Goal: Task Accomplishment & Management: Complete application form

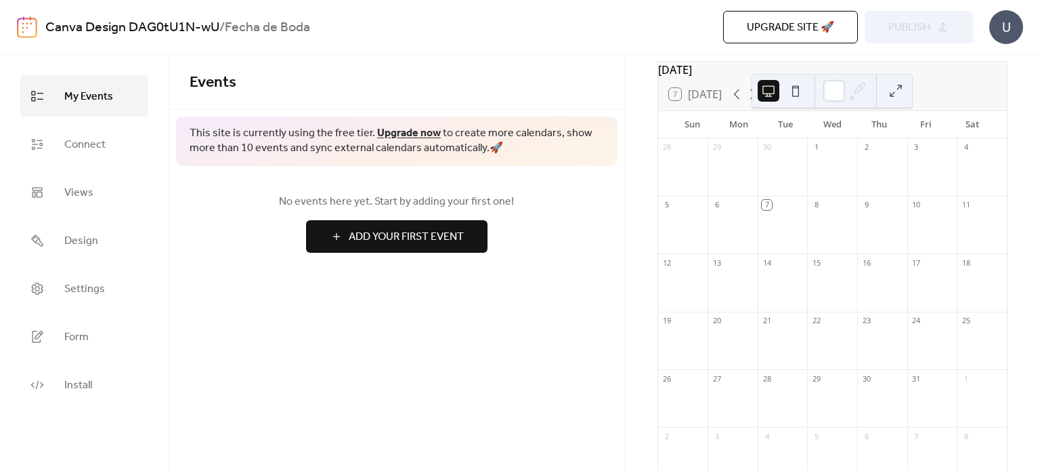
scroll to position [68, 0]
click at [412, 243] on span "Add Your First Event" at bounding box center [406, 237] width 115 height 16
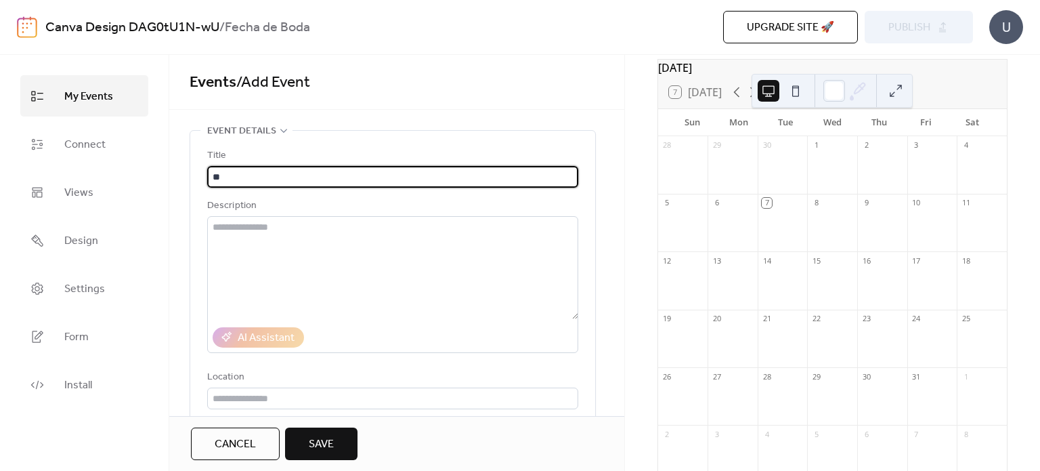
type input "*"
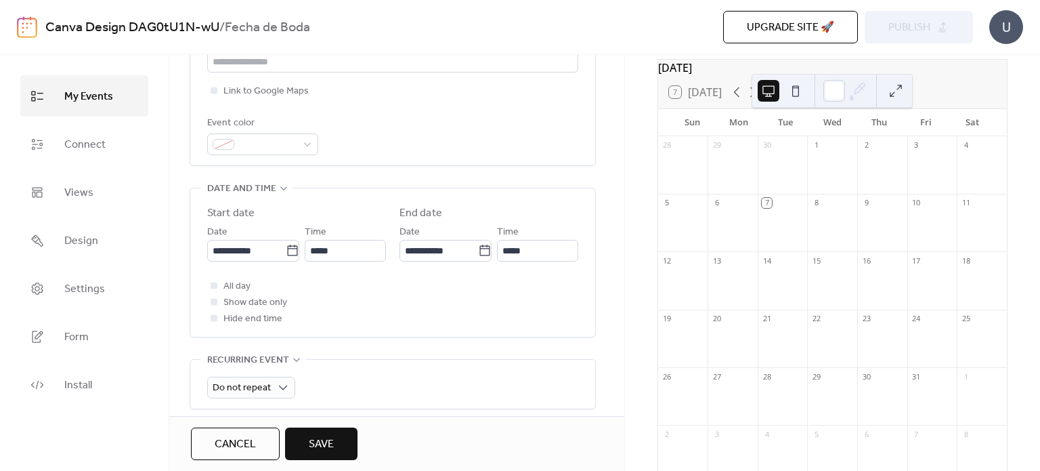
scroll to position [339, 0]
type input "****"
click at [287, 251] on icon at bounding box center [293, 249] width 14 height 14
click at [286, 251] on input "**********" at bounding box center [246, 249] width 79 height 22
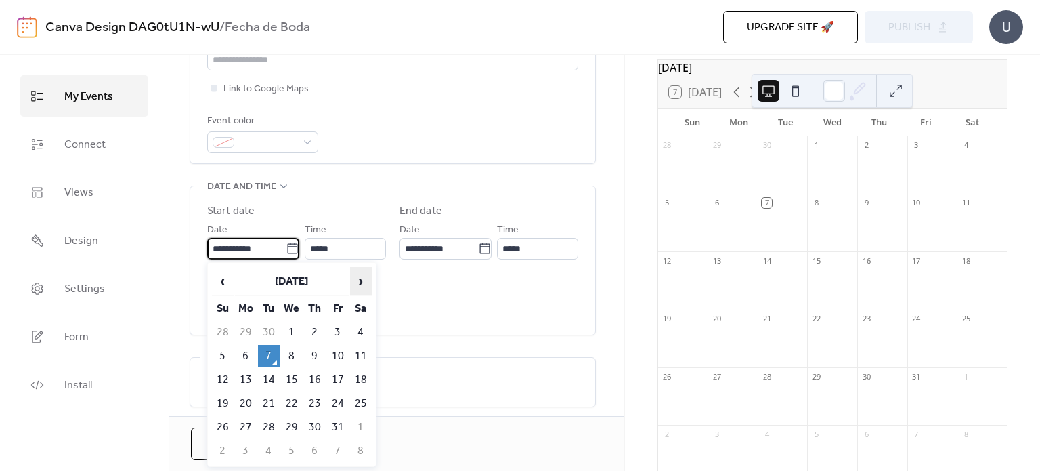
click at [363, 275] on span "›" at bounding box center [361, 280] width 20 height 27
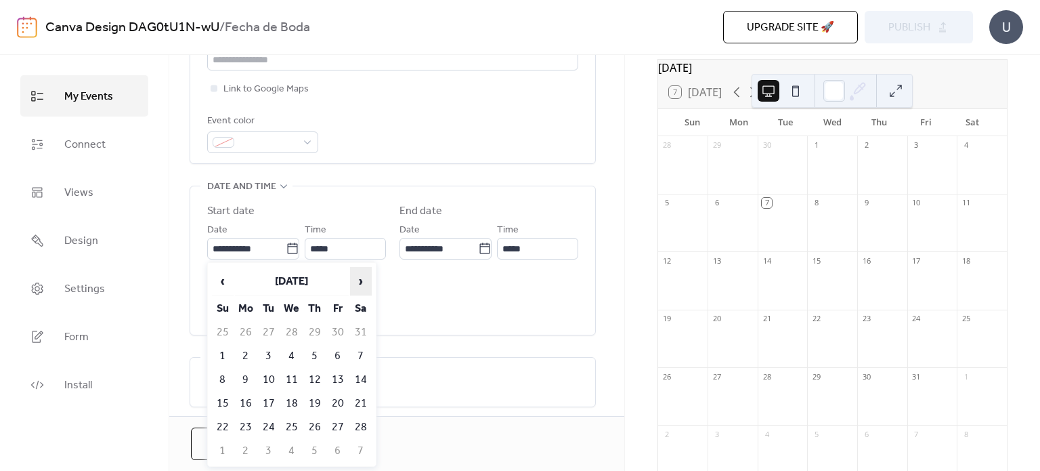
click at [363, 275] on span "›" at bounding box center [361, 280] width 20 height 27
click at [339, 353] on td "8" at bounding box center [338, 356] width 22 height 22
type input "**********"
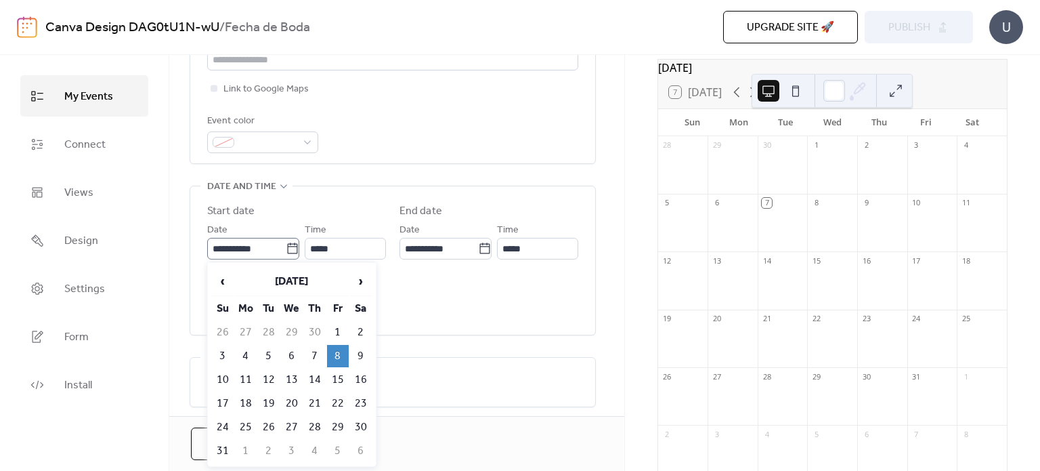
click at [287, 245] on icon at bounding box center [292, 247] width 10 height 11
click at [283, 245] on input "**********" at bounding box center [246, 249] width 79 height 22
click at [365, 351] on td "9" at bounding box center [361, 356] width 22 height 22
type input "**********"
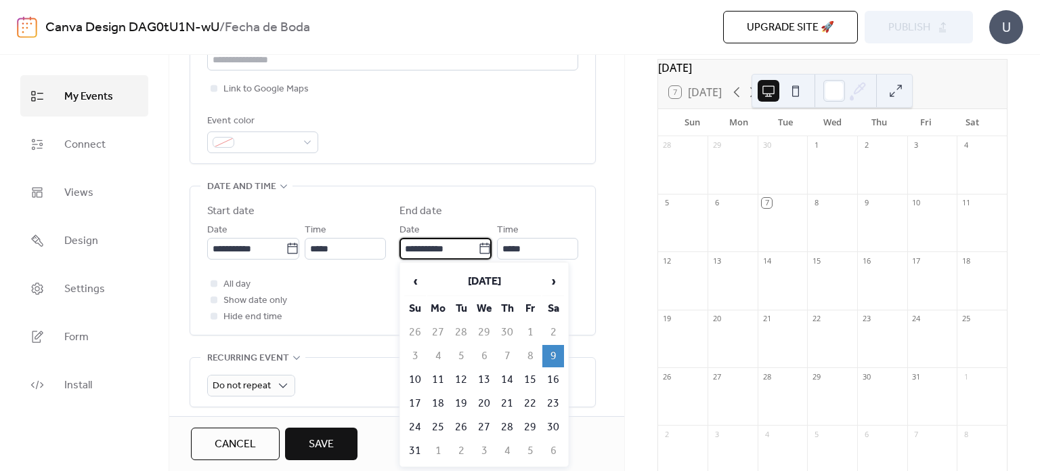
click at [465, 245] on input "**********" at bounding box center [439, 249] width 79 height 22
click at [489, 252] on label "**********" at bounding box center [446, 249] width 92 height 22
click at [478, 252] on input "**********" at bounding box center [439, 249] width 79 height 22
click at [555, 284] on span "›" at bounding box center [553, 280] width 20 height 27
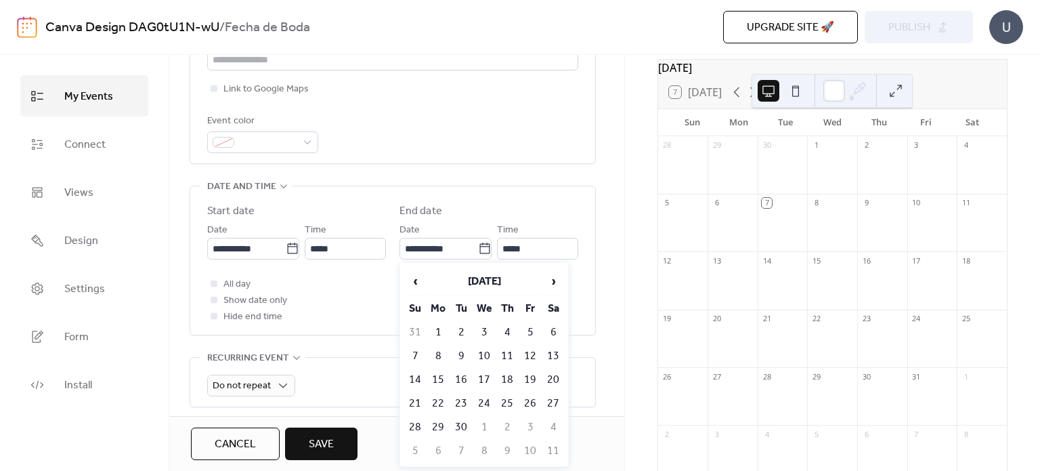
click at [396, 274] on div "**********" at bounding box center [392, 263] width 371 height 121
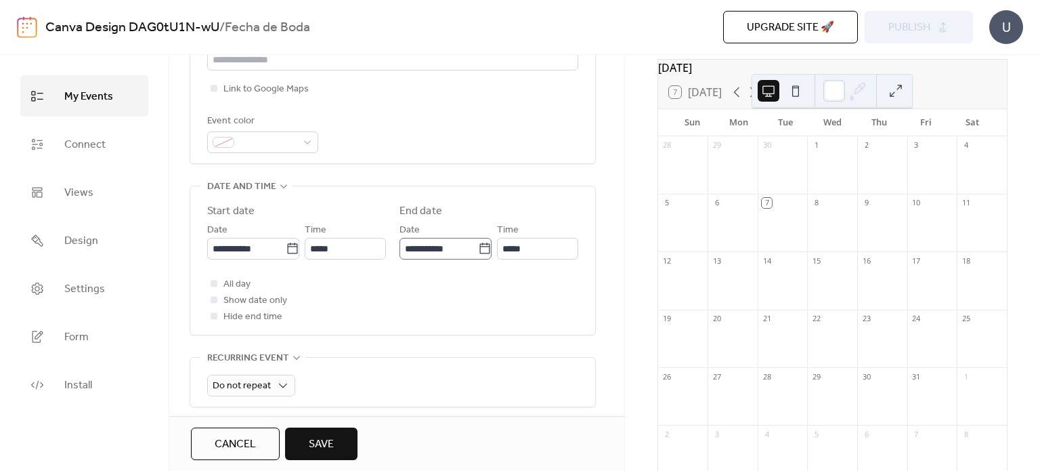
click at [474, 258] on div "**********" at bounding box center [392, 263] width 371 height 121
click at [484, 246] on icon at bounding box center [484, 247] width 10 height 11
click at [478, 246] on input "**********" at bounding box center [439, 249] width 79 height 22
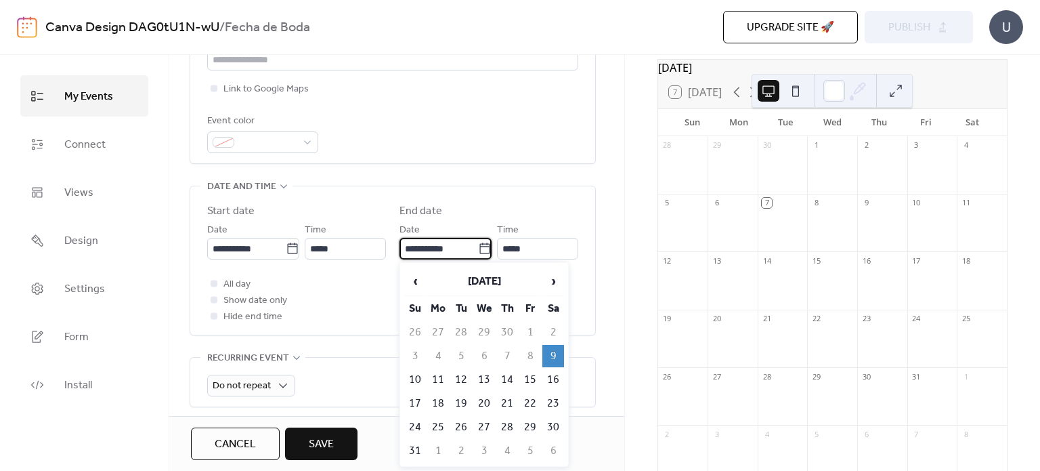
click at [551, 356] on td "9" at bounding box center [553, 356] width 22 height 22
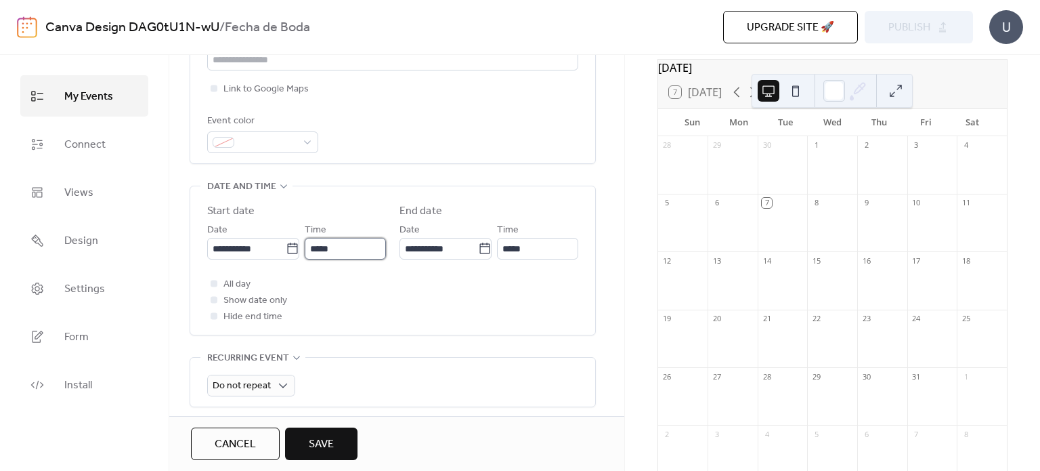
click at [337, 256] on input "*****" at bounding box center [345, 249] width 81 height 22
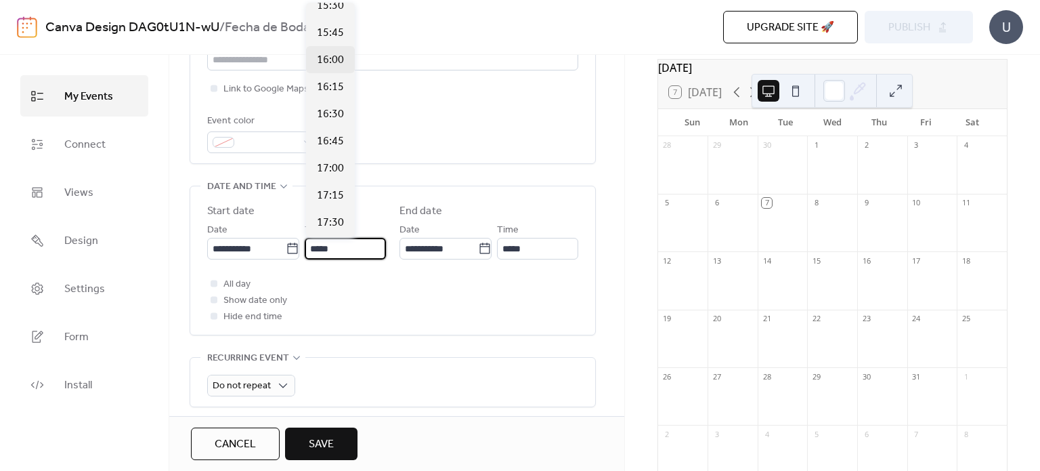
scroll to position [1706, 0]
click at [340, 156] on span "17:00" at bounding box center [330, 152] width 27 height 16
type input "*****"
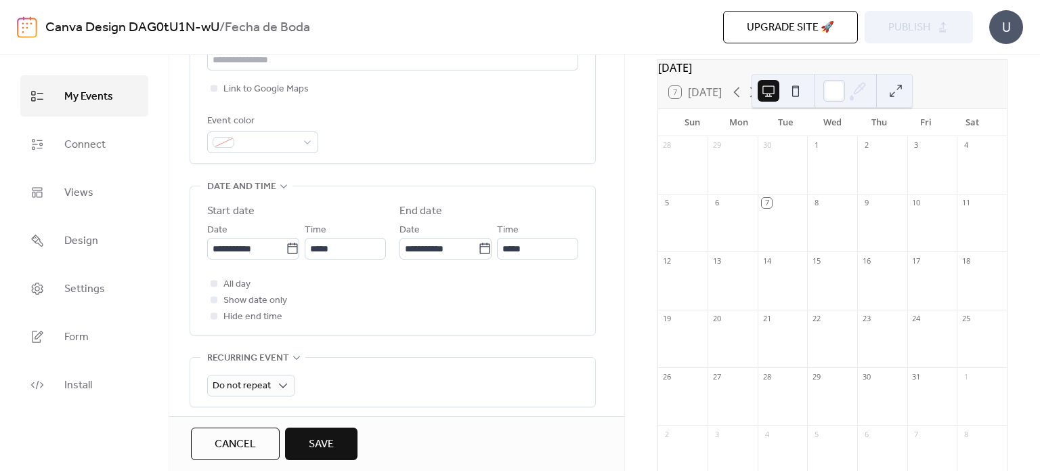
click at [481, 304] on div "All day Show date only Hide end time" at bounding box center [392, 300] width 371 height 49
click at [239, 284] on span "All day" at bounding box center [236, 284] width 27 height 16
click at [274, 300] on span "Show date only" at bounding box center [255, 301] width 64 height 16
click at [211, 300] on div at bounding box center [214, 299] width 7 height 7
click at [214, 300] on div at bounding box center [214, 299] width 7 height 7
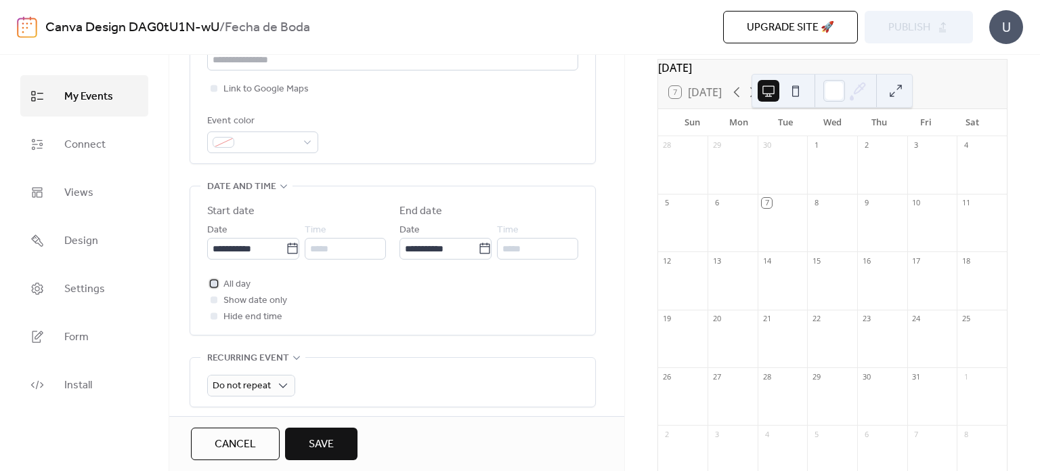
click at [215, 280] on div at bounding box center [214, 283] width 7 height 7
click at [214, 299] on div at bounding box center [214, 299] width 7 height 7
click at [214, 299] on icon at bounding box center [214, 299] width 4 height 4
click at [214, 299] on div at bounding box center [214, 299] width 7 height 7
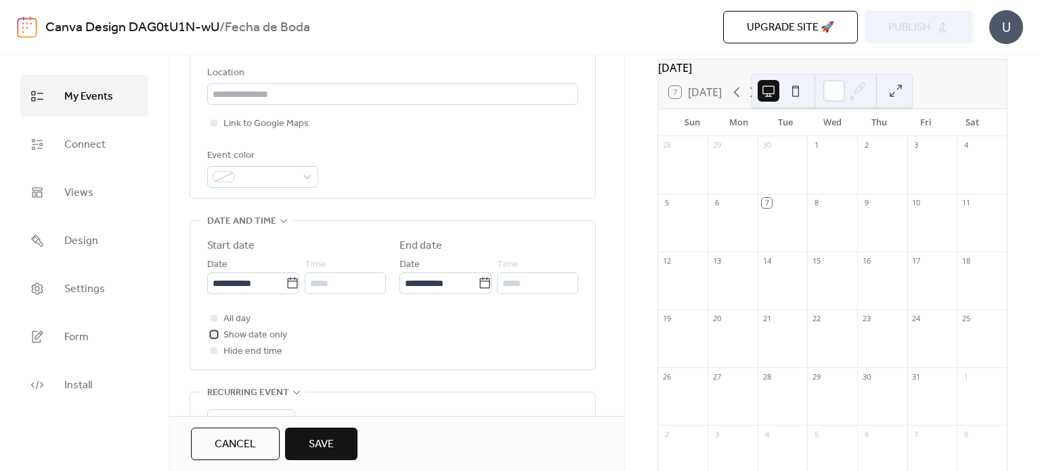
scroll to position [203, 0]
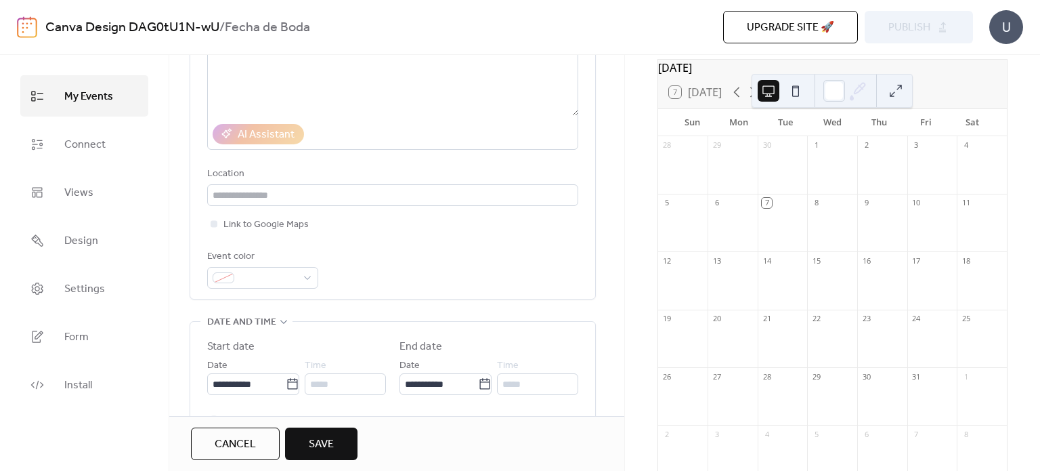
click at [337, 459] on button "Save" at bounding box center [321, 443] width 72 height 33
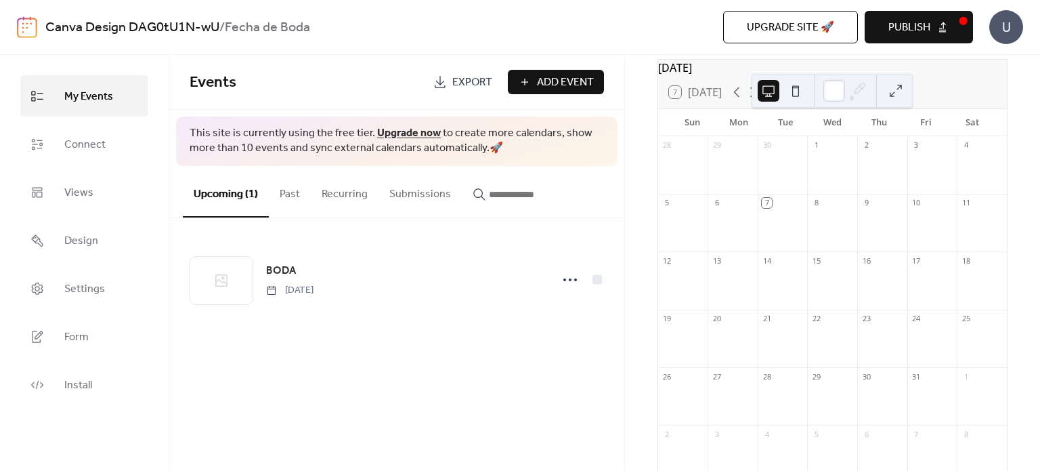
click at [951, 26] on button "Publish" at bounding box center [919, 27] width 108 height 33
click at [813, 36] on span "Upgrade site 🚀" at bounding box center [790, 28] width 87 height 16
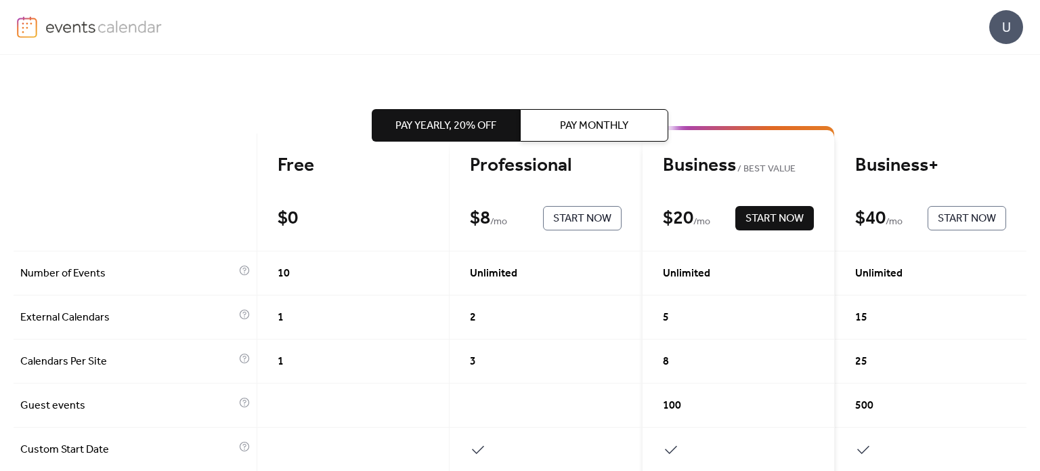
scroll to position [68, 0]
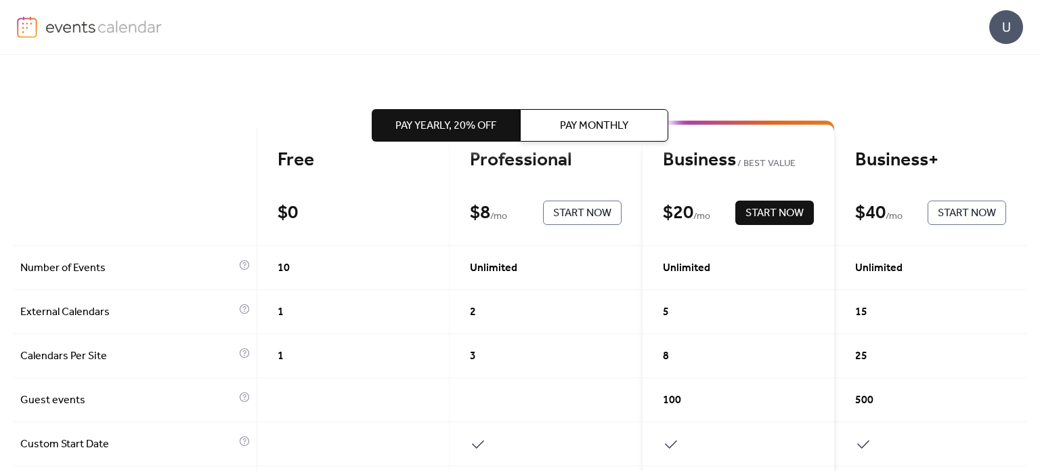
click at [370, 200] on div "$ 0 Start Now" at bounding box center [353, 212] width 151 height 24
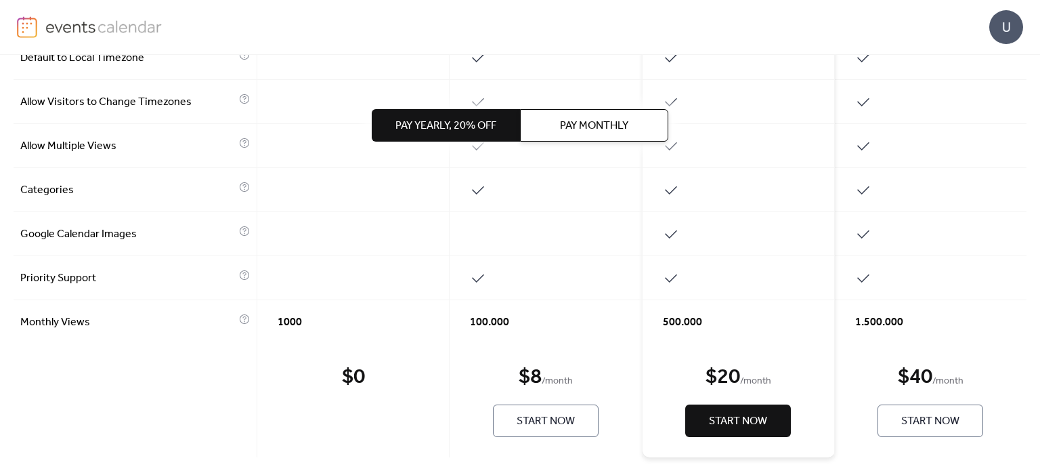
scroll to position [685, 0]
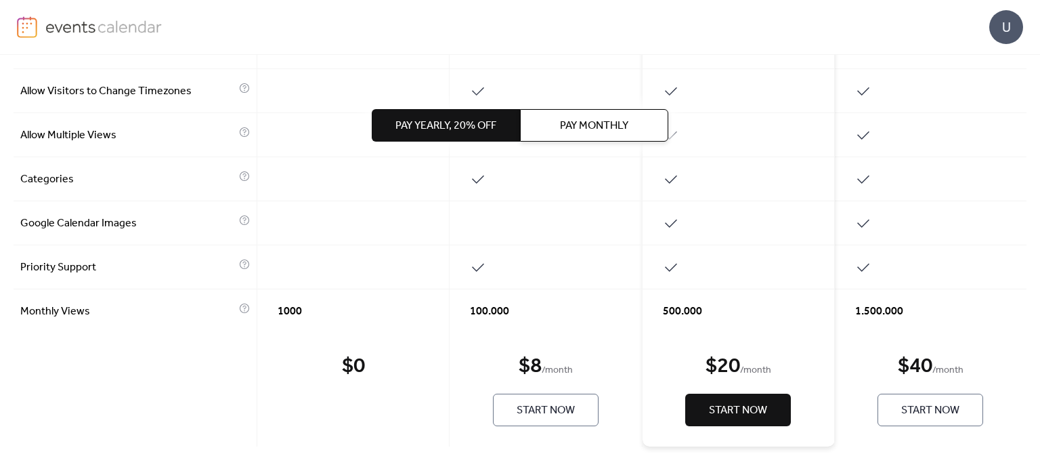
click at [385, 376] on div "$ 0 Start Now" at bounding box center [353, 389] width 192 height 114
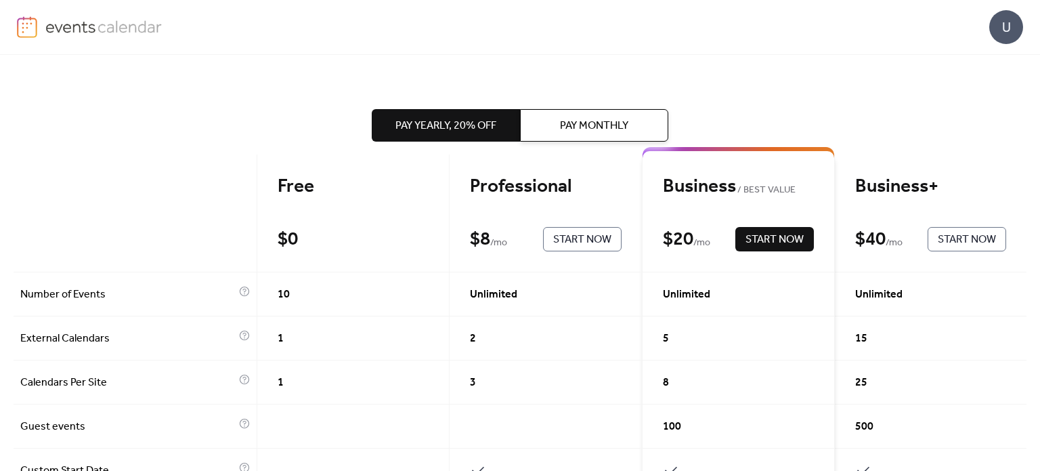
scroll to position [7, 0]
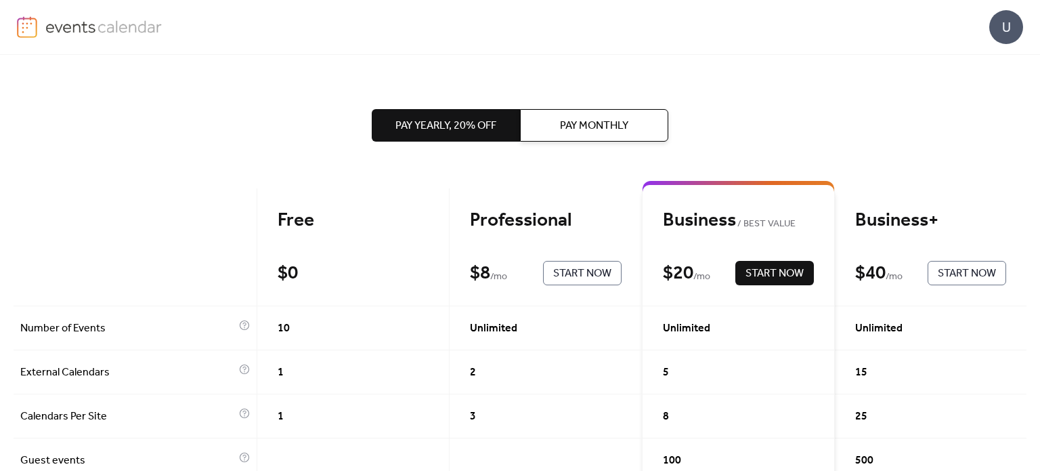
click at [366, 253] on div "Free $ 0 Start Now" at bounding box center [353, 247] width 192 height 118
click at [339, 196] on div "Free $ 0 Start Now" at bounding box center [353, 247] width 192 height 118
click at [372, 217] on div "Free" at bounding box center [353, 221] width 151 height 24
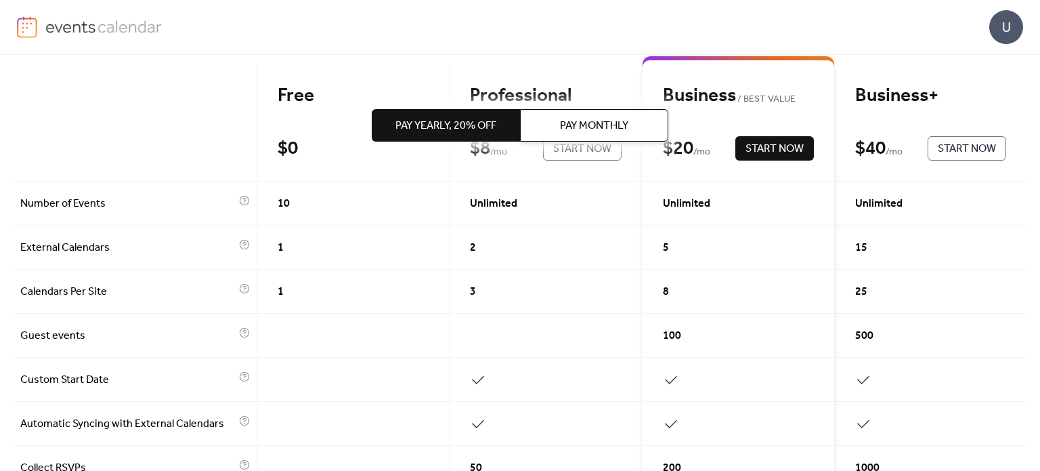
scroll to position [135, 0]
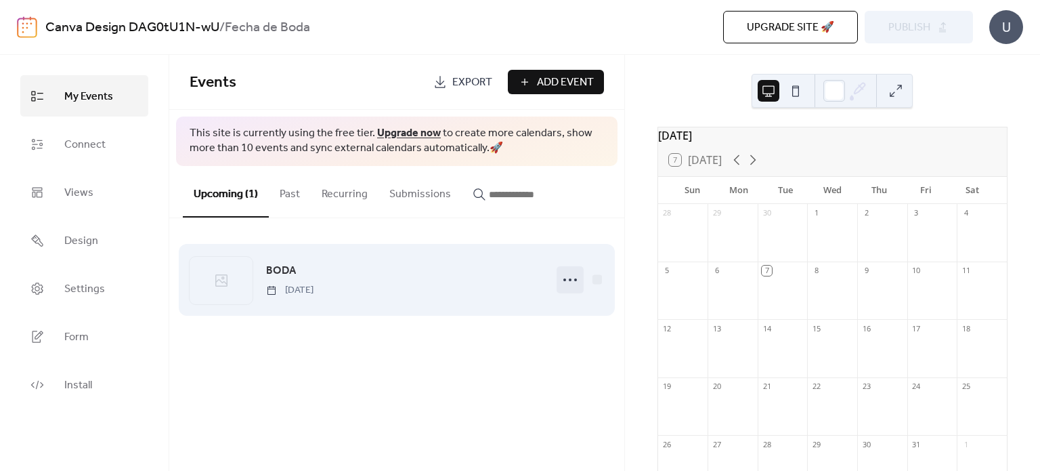
click at [572, 278] on icon at bounding box center [570, 280] width 22 height 22
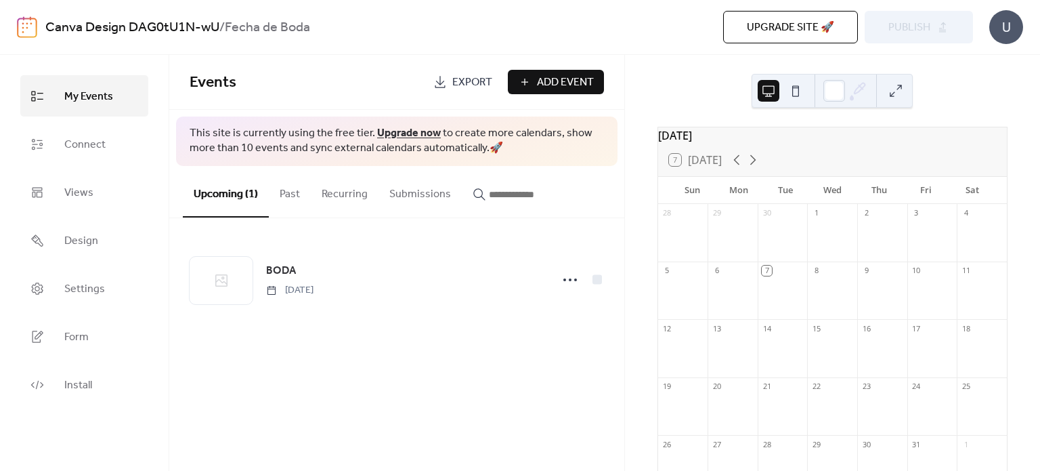
click at [768, 33] on span "Upgrade site 🚀" at bounding box center [790, 28] width 87 height 16
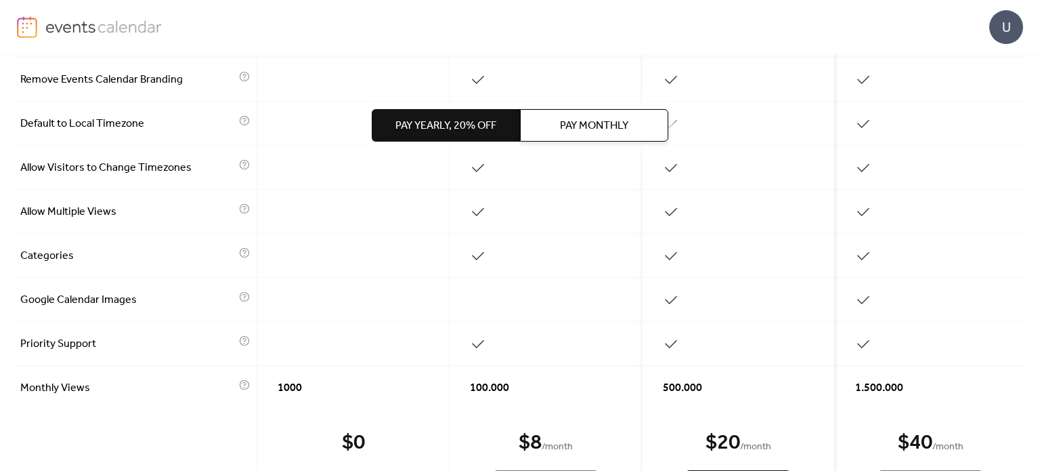
scroll to position [609, 0]
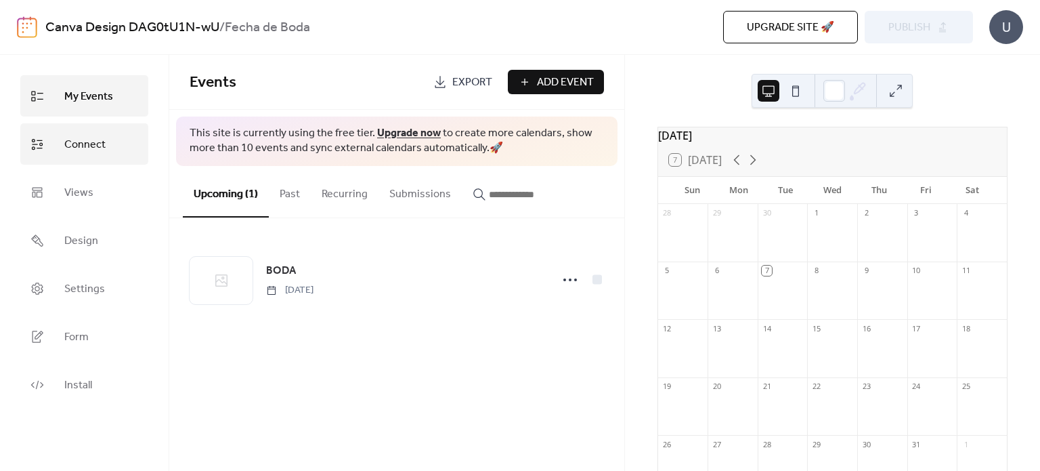
click at [80, 153] on span "Connect" at bounding box center [84, 144] width 41 height 21
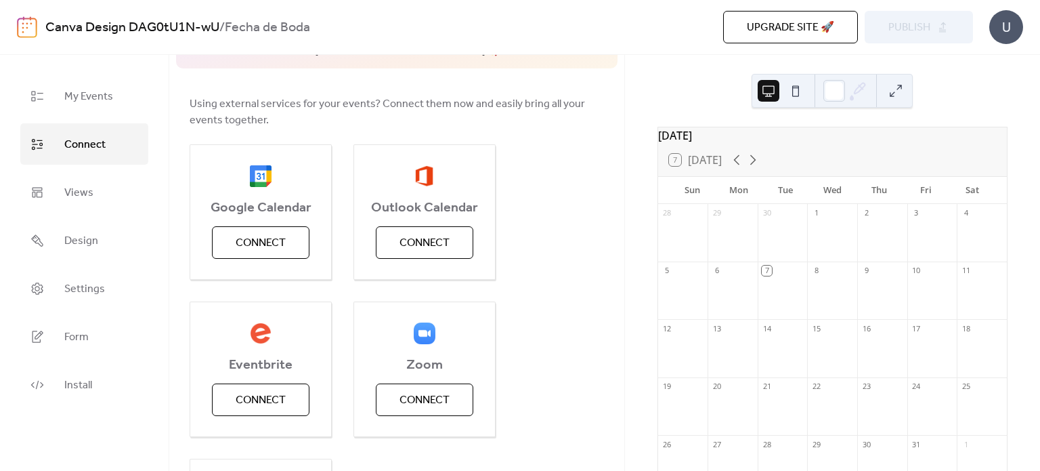
scroll to position [135, 0]
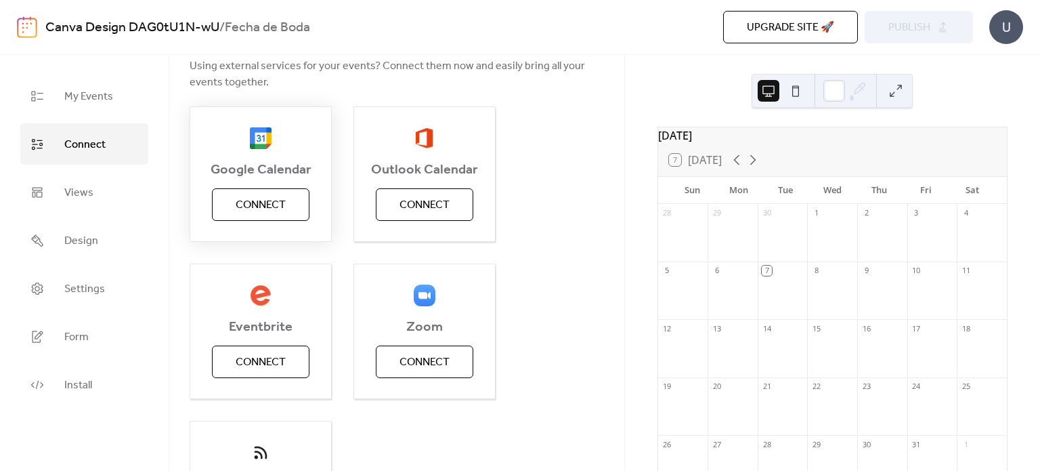
click at [301, 195] on button "Connect" at bounding box center [261, 204] width 98 height 33
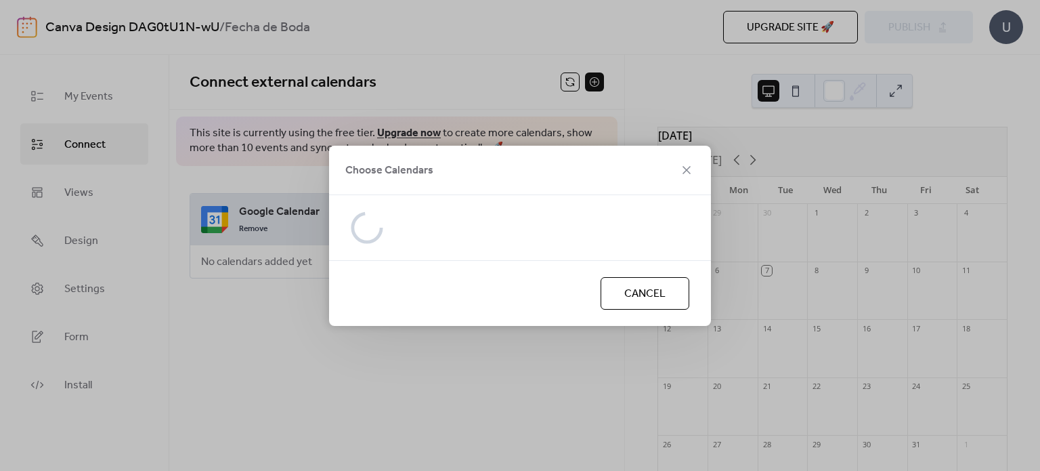
scroll to position [0, 0]
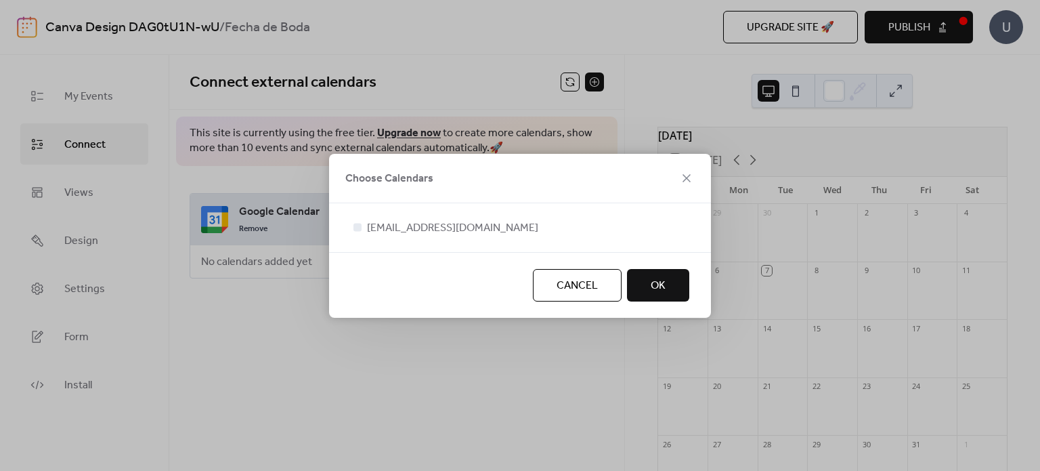
click at [677, 297] on button "OK" at bounding box center [658, 285] width 62 height 33
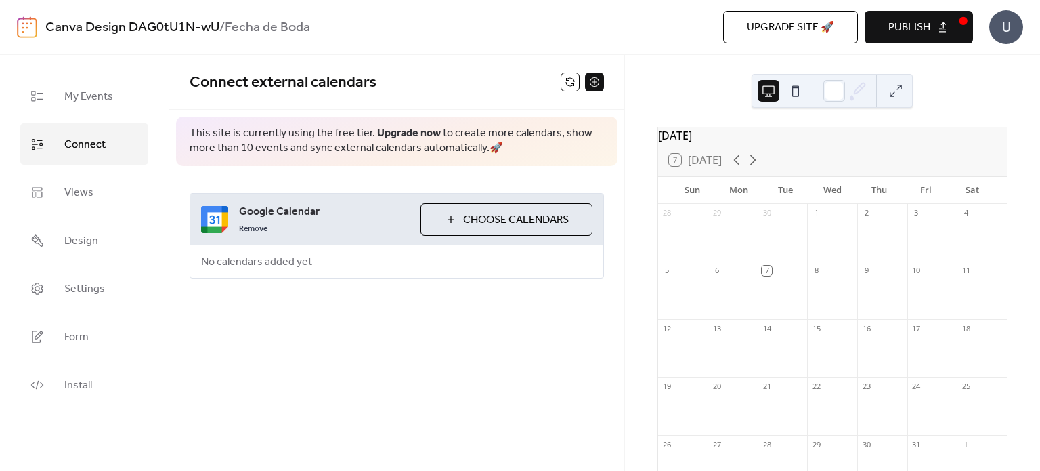
click at [527, 213] on span "Choose Calendars" at bounding box center [516, 220] width 106 height 16
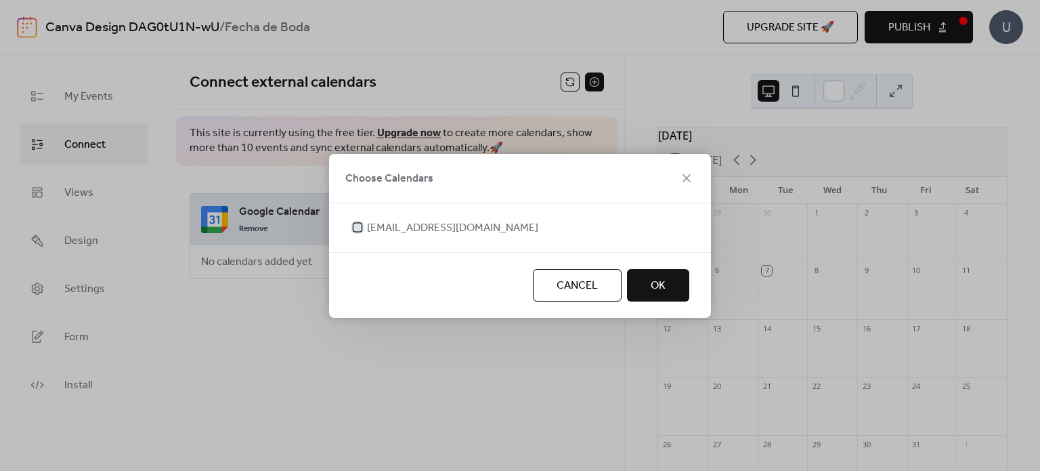
click at [398, 234] on span "[EMAIL_ADDRESS][DOMAIN_NAME]" at bounding box center [452, 228] width 171 height 16
click at [667, 282] on button "OK" at bounding box center [658, 285] width 62 height 33
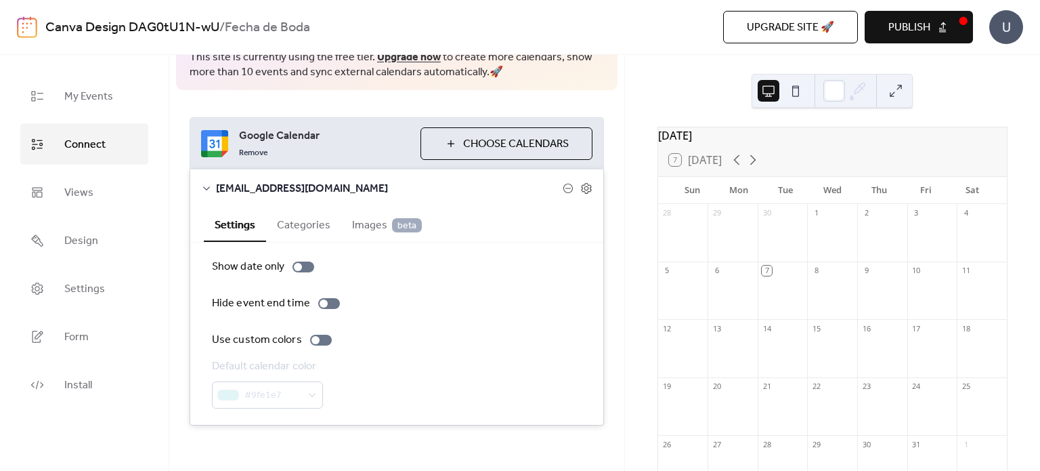
scroll to position [83, 0]
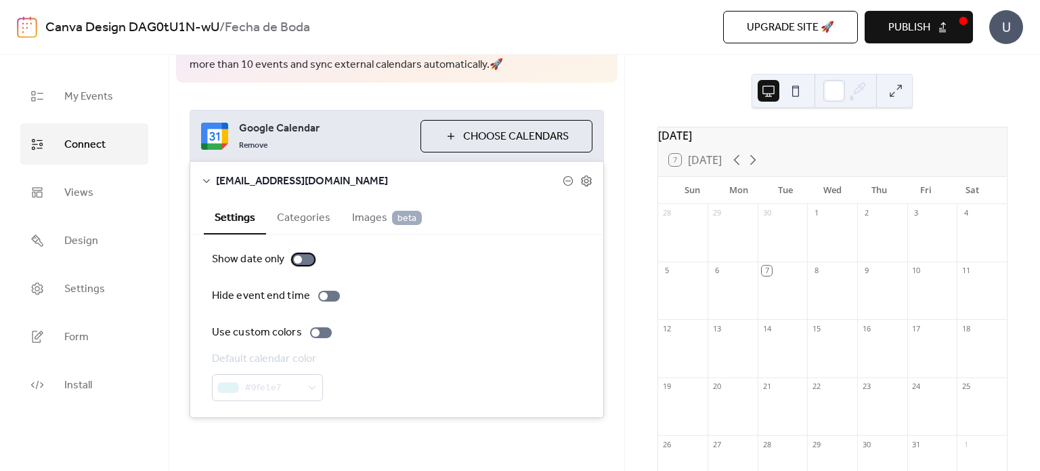
click at [308, 256] on div at bounding box center [304, 259] width 22 height 11
click at [308, 255] on div at bounding box center [309, 259] width 8 height 8
click at [308, 255] on div at bounding box center [304, 259] width 22 height 11
click at [363, 143] on div "Remove" at bounding box center [324, 144] width 171 height 16
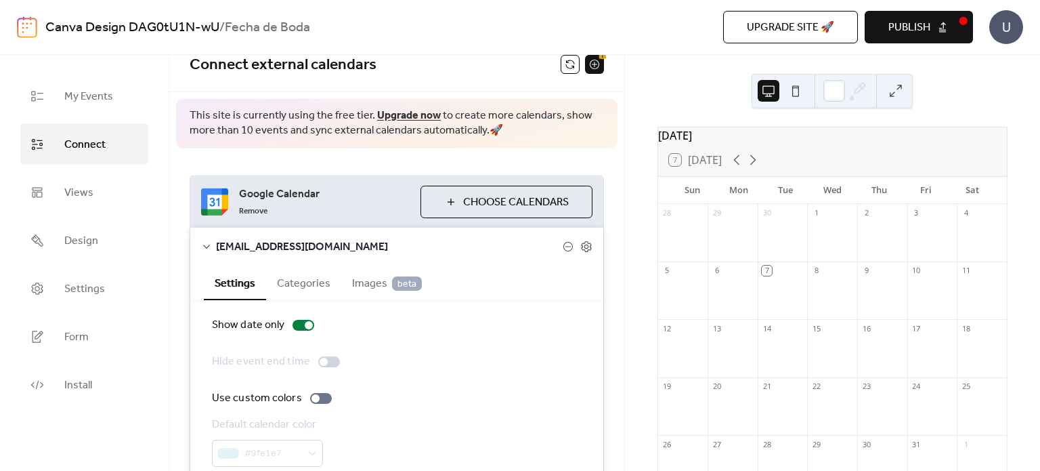
scroll to position [0, 0]
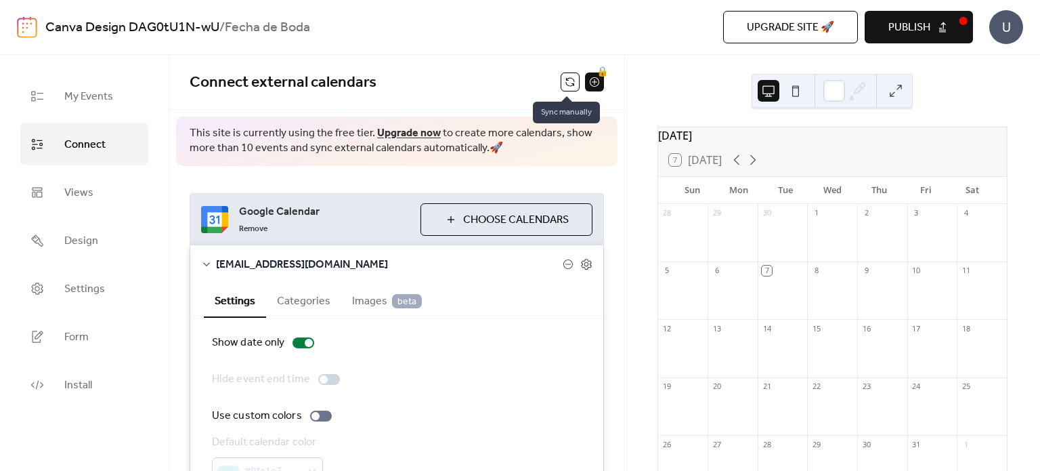
click at [569, 77] on button at bounding box center [570, 81] width 19 height 19
click at [318, 300] on button "Categories" at bounding box center [303, 299] width 75 height 33
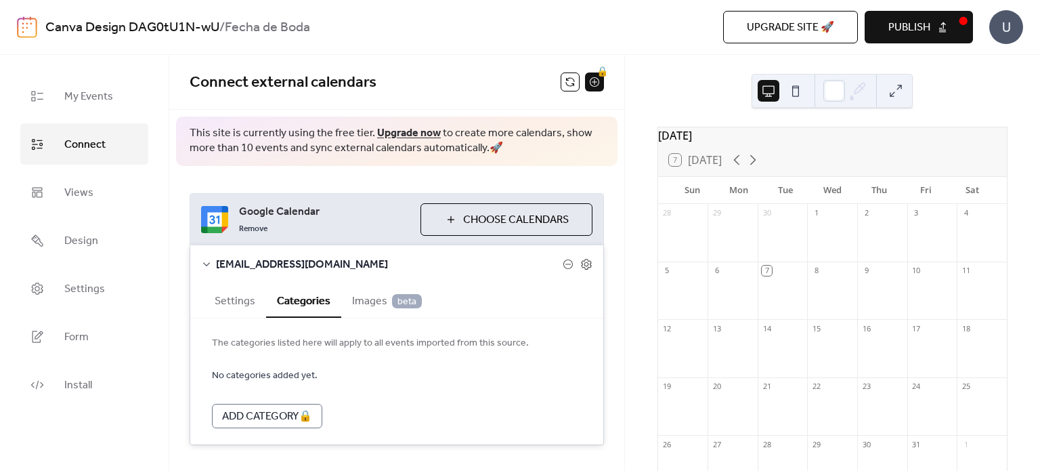
click at [236, 304] on button "Settings" at bounding box center [235, 299] width 62 height 33
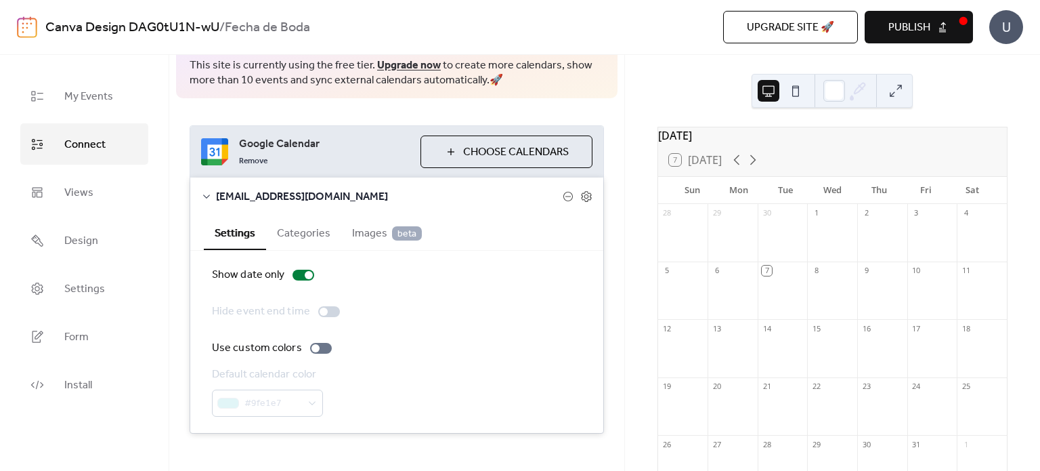
click at [362, 221] on button "Images beta" at bounding box center [386, 231] width 91 height 33
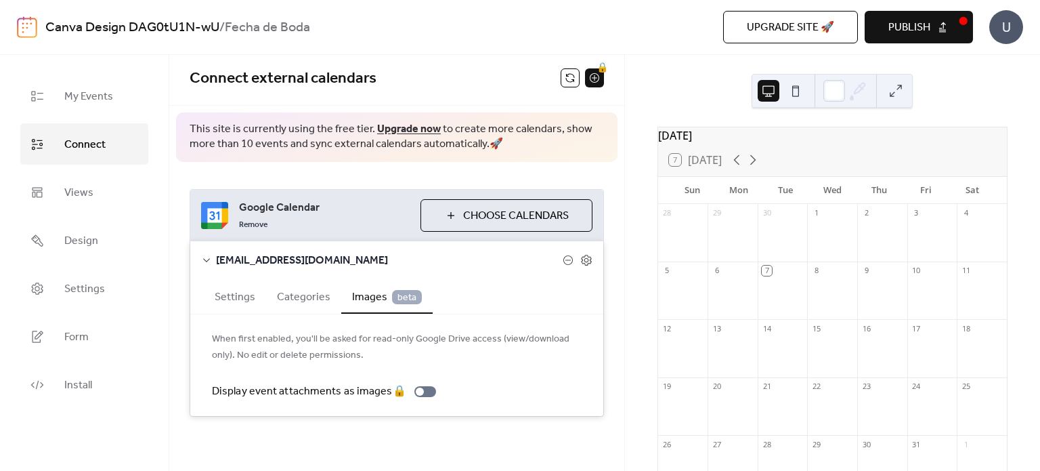
scroll to position [3, 0]
click at [295, 296] on button "Categories" at bounding box center [303, 296] width 75 height 33
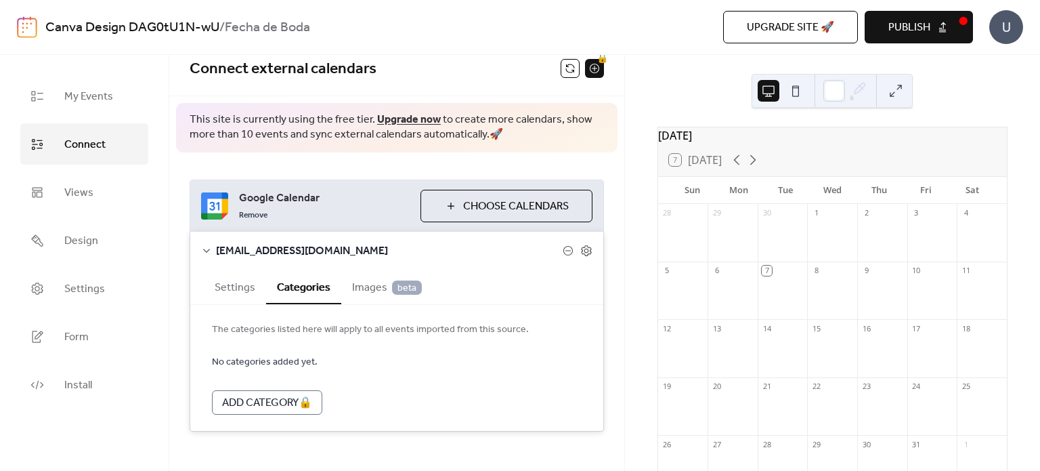
scroll to position [27, 0]
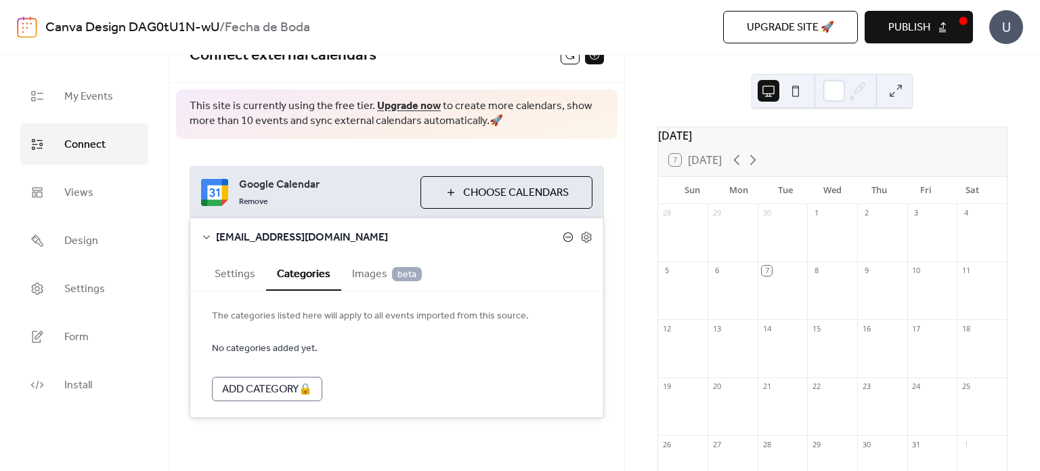
click at [567, 238] on icon at bounding box center [568, 237] width 11 height 11
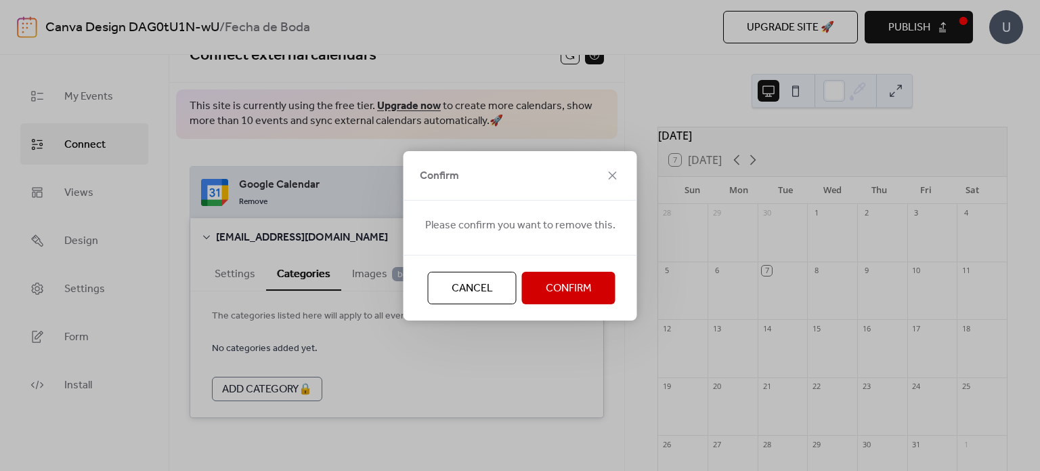
click at [462, 297] on span "Cancel" at bounding box center [472, 288] width 41 height 16
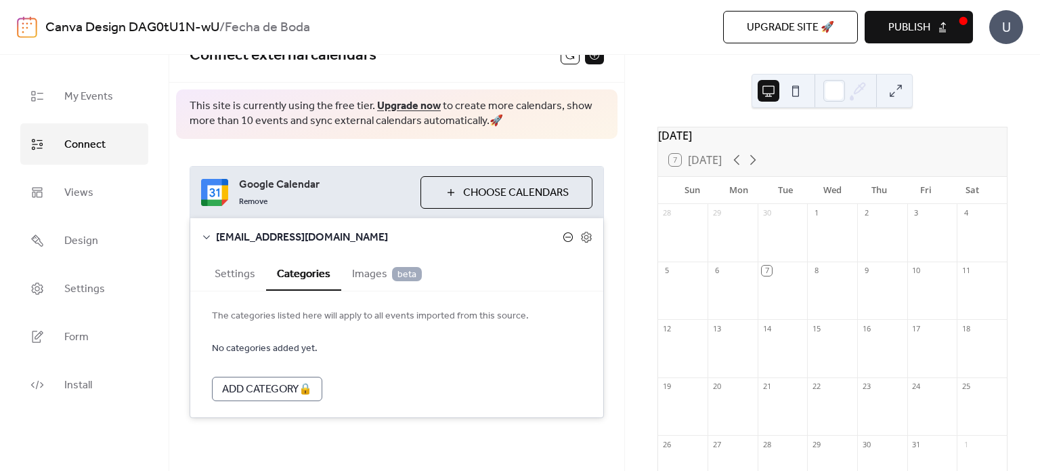
click at [563, 237] on icon at bounding box center [568, 237] width 11 height 11
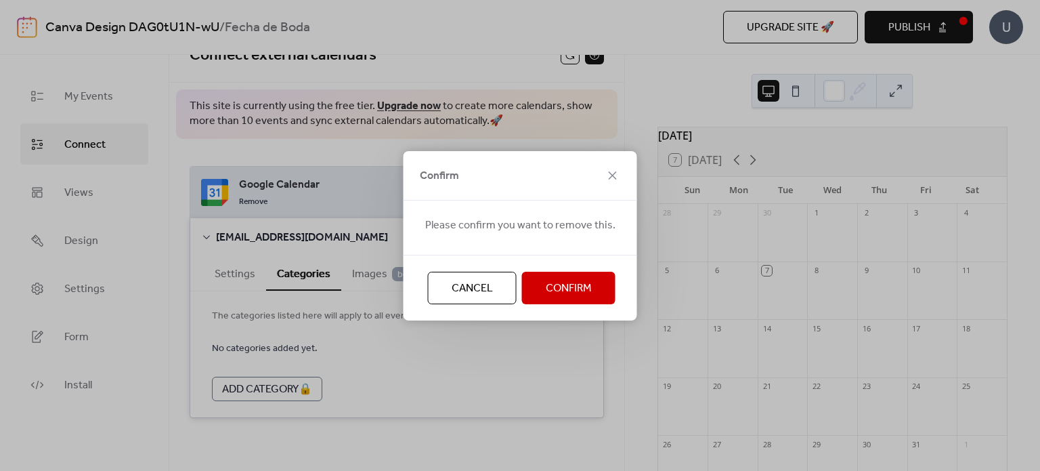
click at [568, 299] on button "Confirm" at bounding box center [568, 288] width 93 height 33
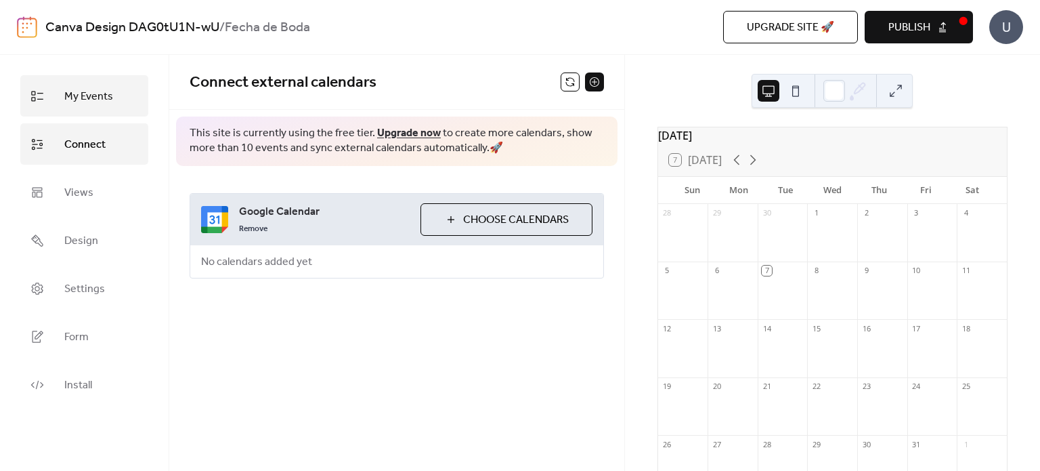
click at [83, 91] on span "My Events" at bounding box center [88, 96] width 49 height 21
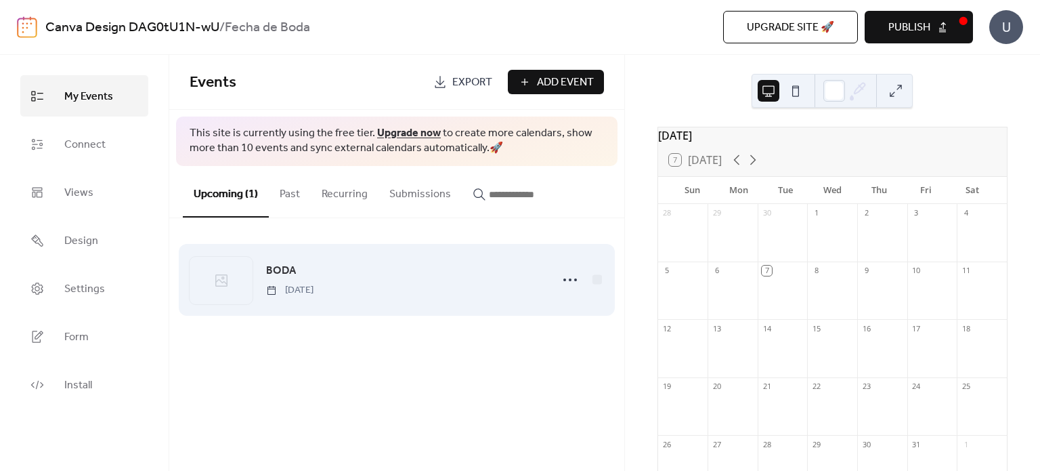
click at [355, 267] on div "BODA [DATE]" at bounding box center [404, 279] width 276 height 35
click at [216, 280] on icon at bounding box center [221, 280] width 16 height 16
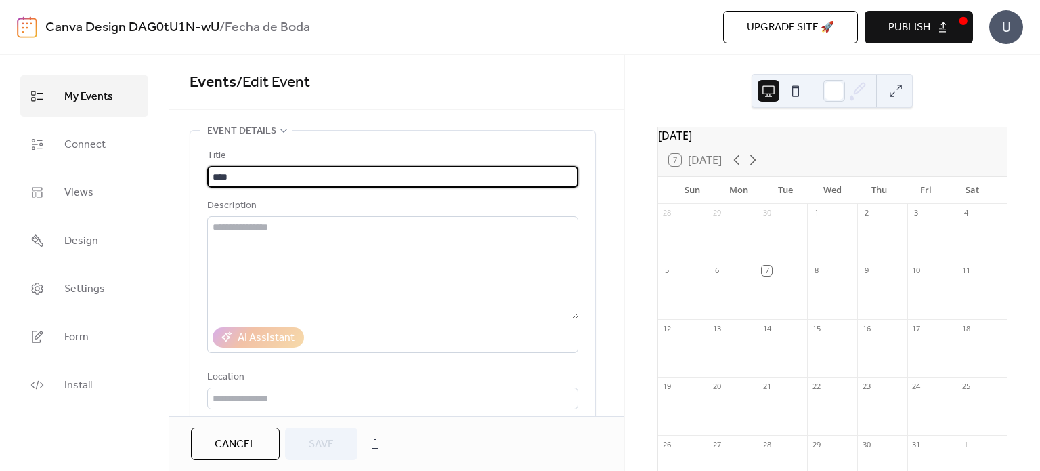
click at [263, 433] on button "Cancel" at bounding box center [235, 443] width 89 height 33
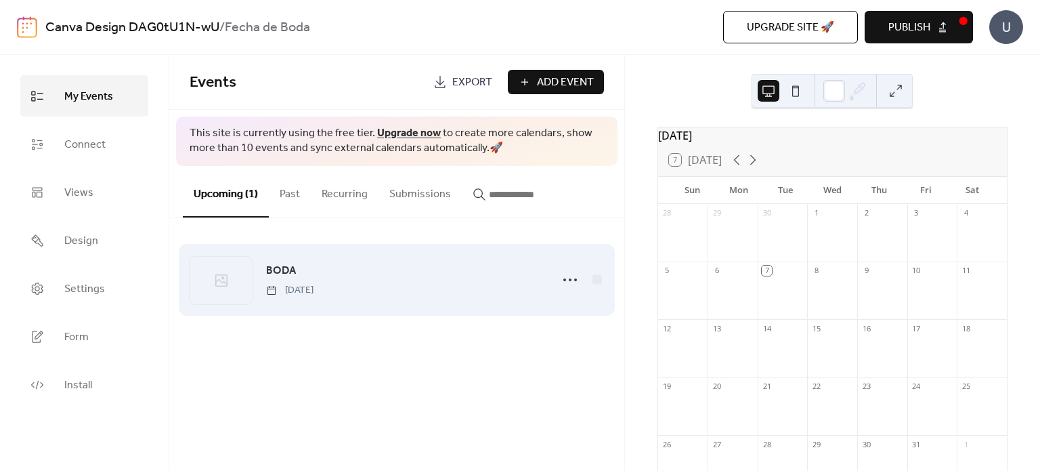
click at [314, 287] on span "[DATE]" at bounding box center [289, 290] width 47 height 14
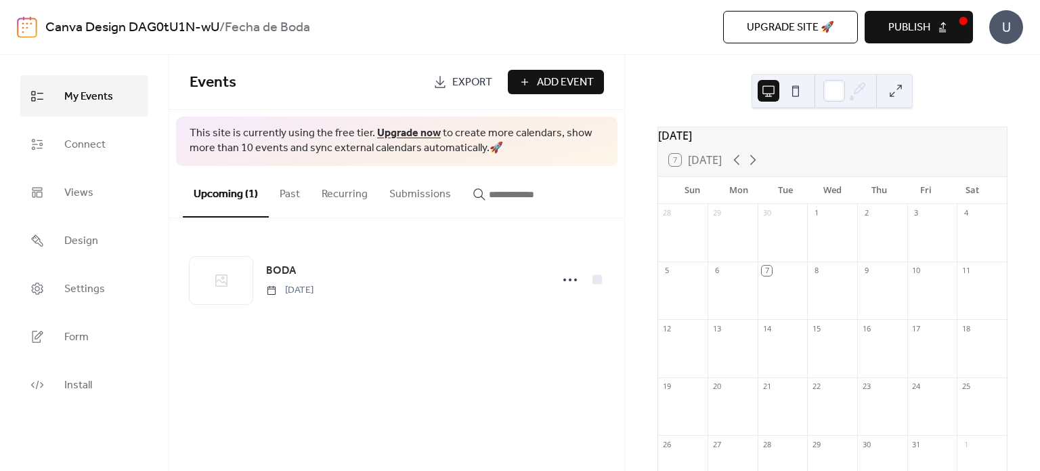
click at [908, 31] on span "Publish" at bounding box center [909, 28] width 42 height 16
click at [429, 93] on link "Export" at bounding box center [462, 82] width 79 height 24
